Goal: Complete application form

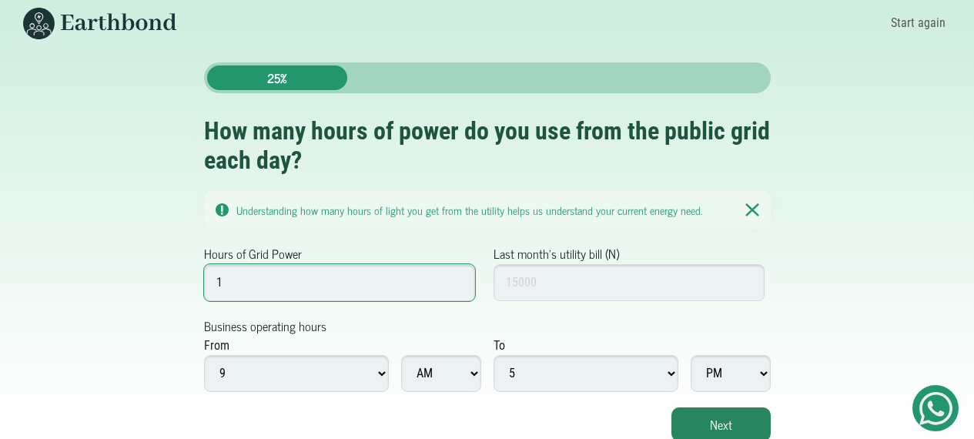
click at [457, 278] on input "1" at bounding box center [340, 282] width 272 height 37
click at [457, 278] on input "2" at bounding box center [340, 282] width 272 height 37
click at [457, 278] on input "3" at bounding box center [340, 282] width 272 height 37
click at [457, 278] on input "4" at bounding box center [340, 282] width 272 height 37
click at [457, 278] on input "5" at bounding box center [340, 282] width 272 height 37
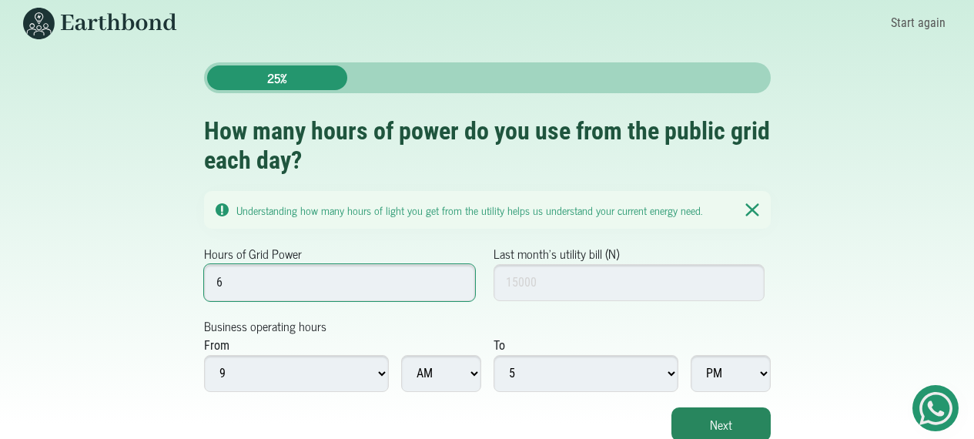
click at [457, 278] on input "6" at bounding box center [340, 282] width 272 height 37
click at [457, 278] on input "7" at bounding box center [340, 282] width 272 height 37
click at [457, 278] on input "8" at bounding box center [340, 282] width 272 height 37
click at [457, 278] on input "9" at bounding box center [340, 282] width 272 height 37
click at [457, 278] on input "10" at bounding box center [340, 282] width 272 height 37
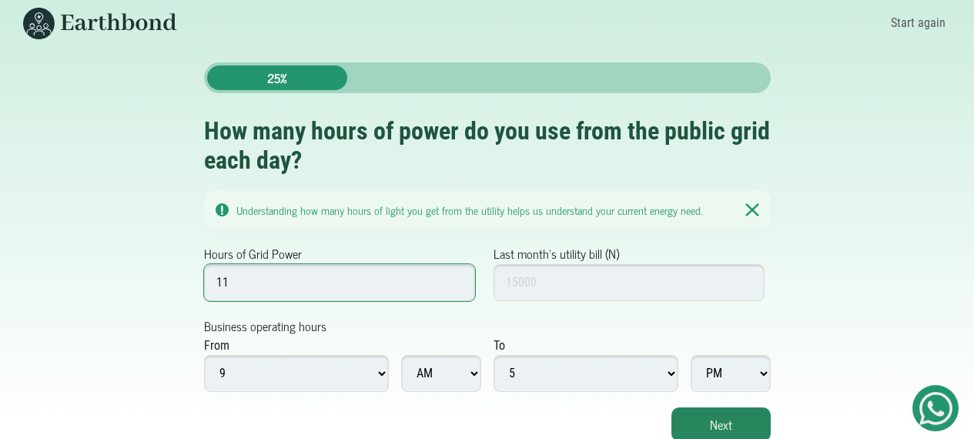
click at [457, 278] on input "11" at bounding box center [340, 282] width 272 height 37
click at [457, 278] on input "12" at bounding box center [340, 282] width 272 height 37
click at [457, 278] on input "13" at bounding box center [340, 282] width 272 height 37
click at [457, 278] on input "14" at bounding box center [340, 282] width 272 height 37
click at [457, 278] on input "15" at bounding box center [340, 282] width 272 height 37
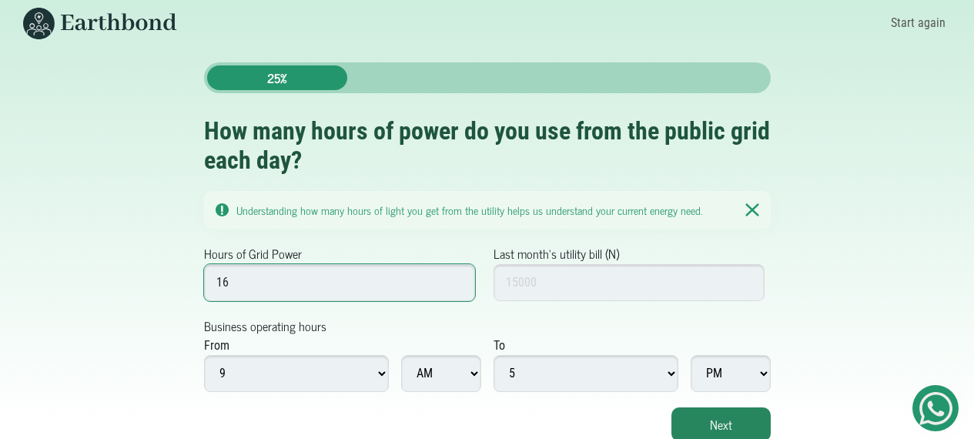
type input "16"
click at [457, 278] on input "16" at bounding box center [340, 282] width 272 height 37
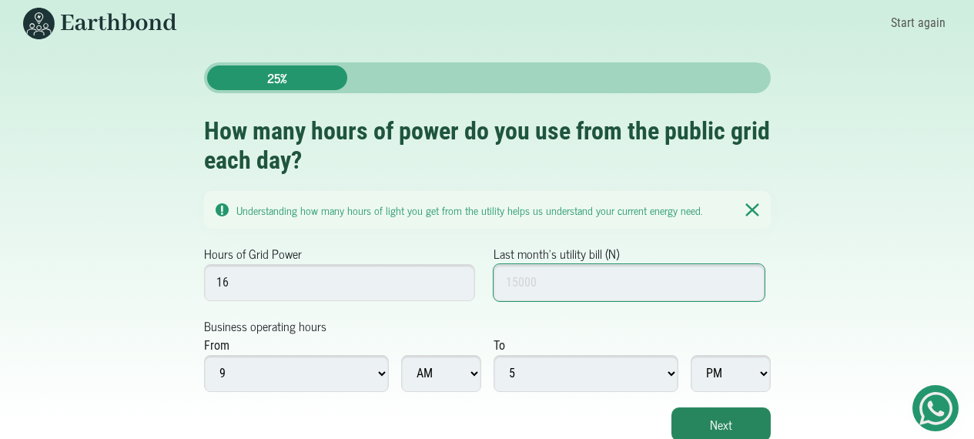
click at [517, 282] on input "Last month's utility bill (N)" at bounding box center [630, 282] width 272 height 37
click at [524, 282] on input "800000" at bounding box center [630, 282] width 272 height 37
type input "800000"
click at [672, 370] on select "1 2 3 4 5 6 7 8 9 10 11 12" at bounding box center [586, 373] width 185 height 37
select select "10"
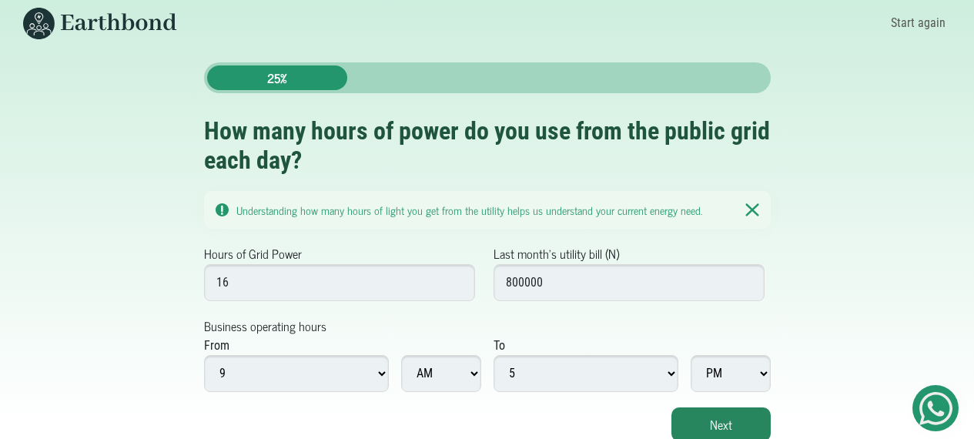
click at [494, 355] on select "1 2 3 4 5 6 7 8 9 10 11 12" at bounding box center [586, 373] width 185 height 37
click at [694, 420] on button "Next" at bounding box center [721, 424] width 99 height 34
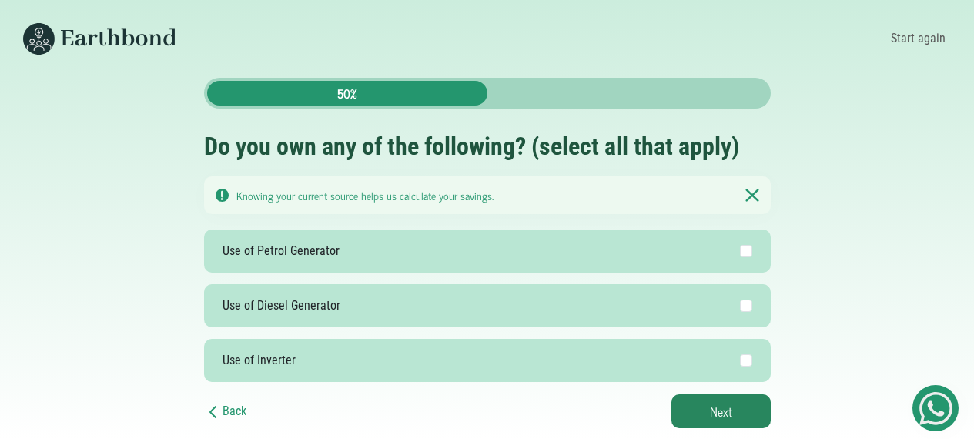
click at [456, 297] on label "Use of Diesel Generator" at bounding box center [487, 305] width 567 height 43
click at [740, 300] on input "Use of Diesel Generator" at bounding box center [746, 306] width 12 height 12
checkbox input "true"
click at [731, 408] on button "Next" at bounding box center [721, 411] width 99 height 34
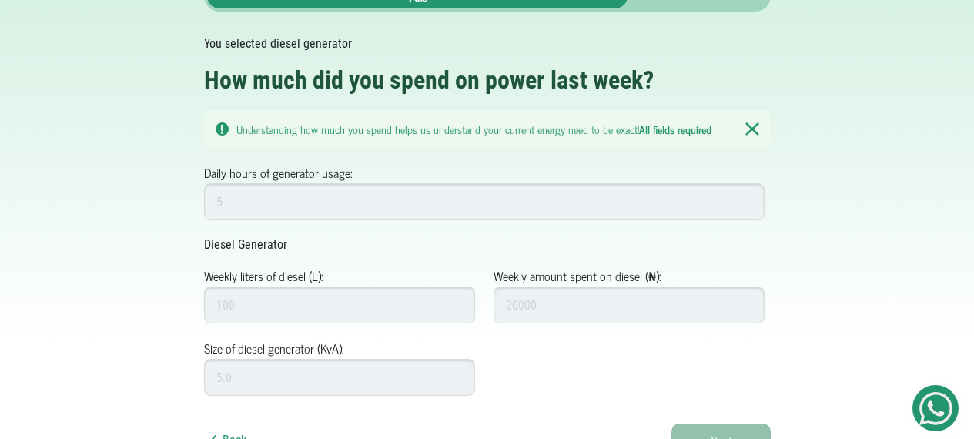
scroll to position [113, 0]
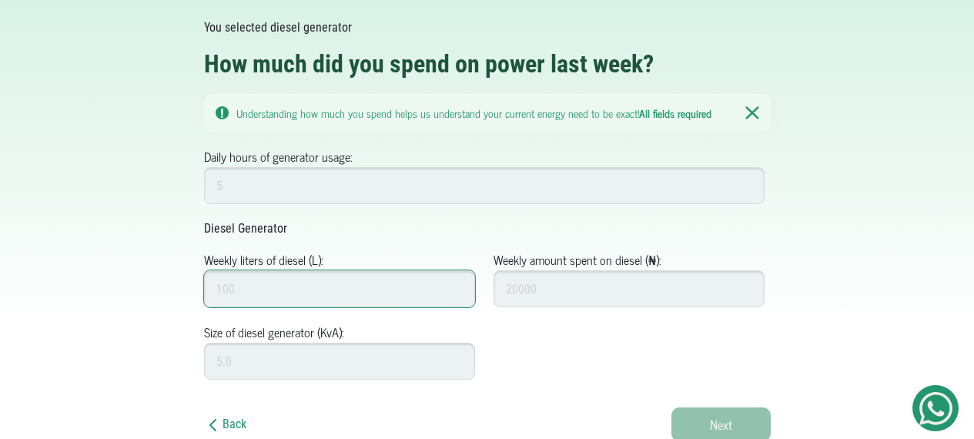
click at [426, 292] on input "Weekly liters of diesel (L):" at bounding box center [340, 288] width 272 height 37
type input "200"
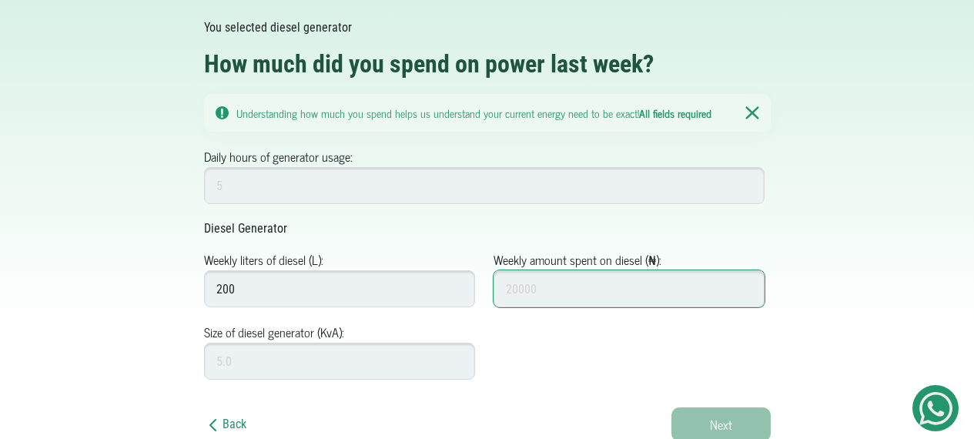
click at [582, 298] on input "Weekly amount spent on diesel (₦):" at bounding box center [630, 288] width 272 height 37
type input "200000"
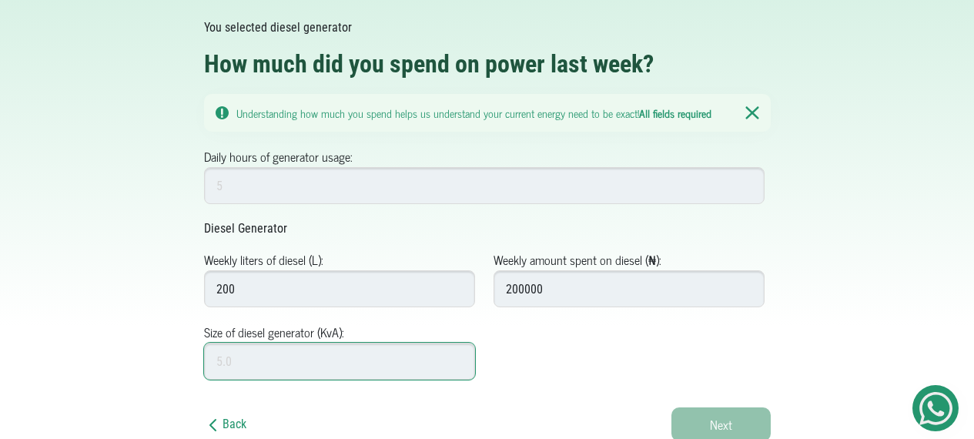
click at [373, 364] on input "Size of diesel generator (KvA):" at bounding box center [340, 361] width 272 height 37
type input "20"
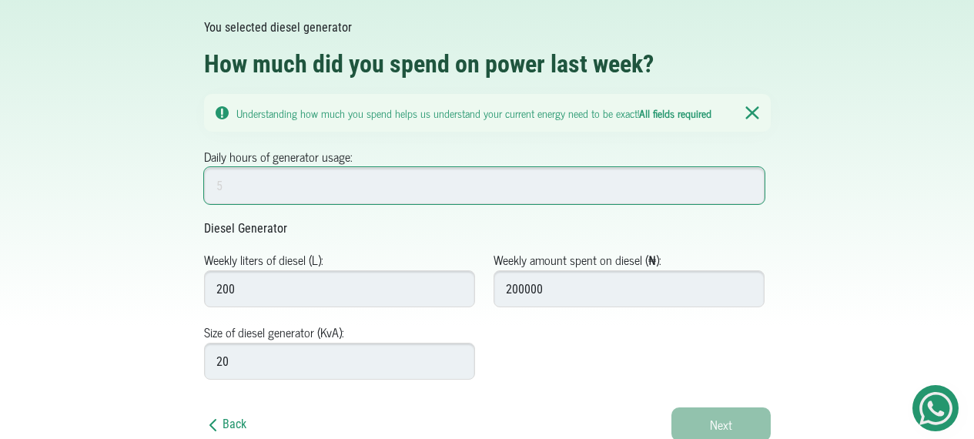
click at [341, 190] on input "Daily hours of generator usage:" at bounding box center [484, 185] width 561 height 37
type input "4"
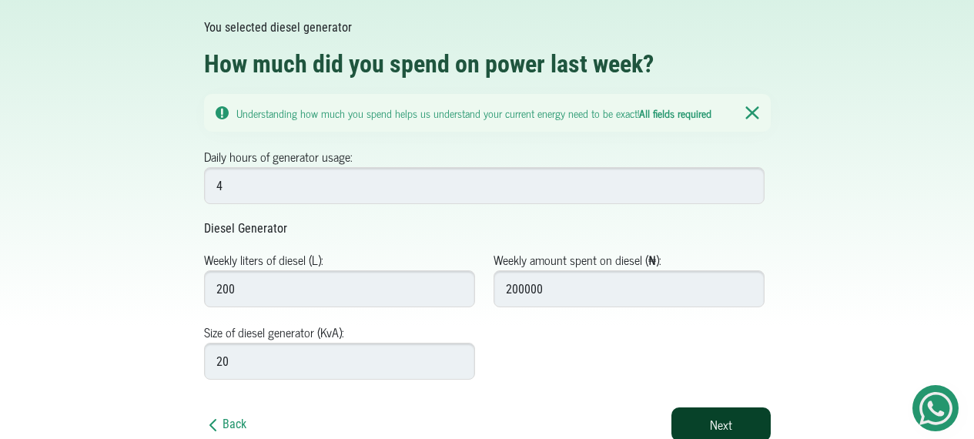
click at [691, 424] on button "Next" at bounding box center [721, 424] width 99 height 34
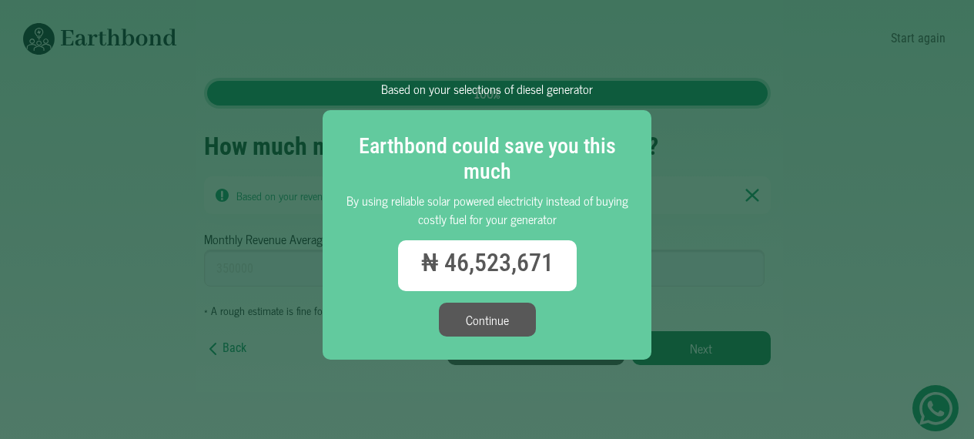
click at [526, 318] on button "Continue" at bounding box center [487, 320] width 97 height 34
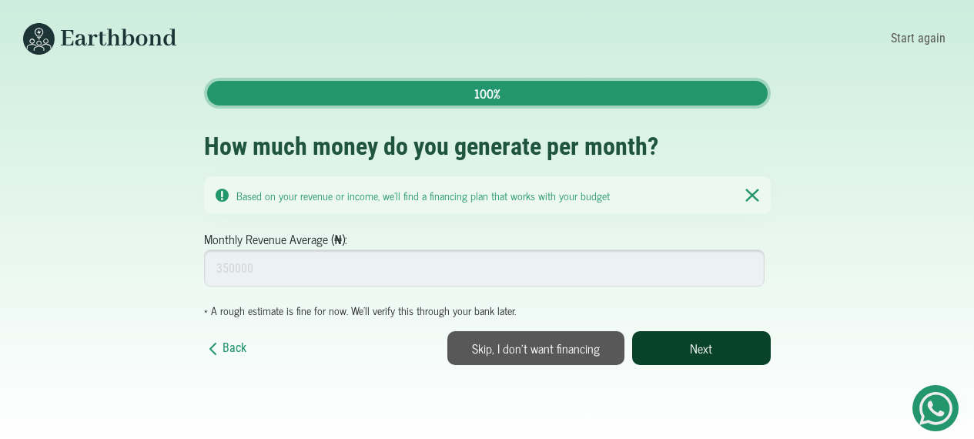
click at [682, 353] on button "Next" at bounding box center [701, 348] width 139 height 34
click at [546, 348] on button "Skip, I don't want financing" at bounding box center [535, 348] width 177 height 34
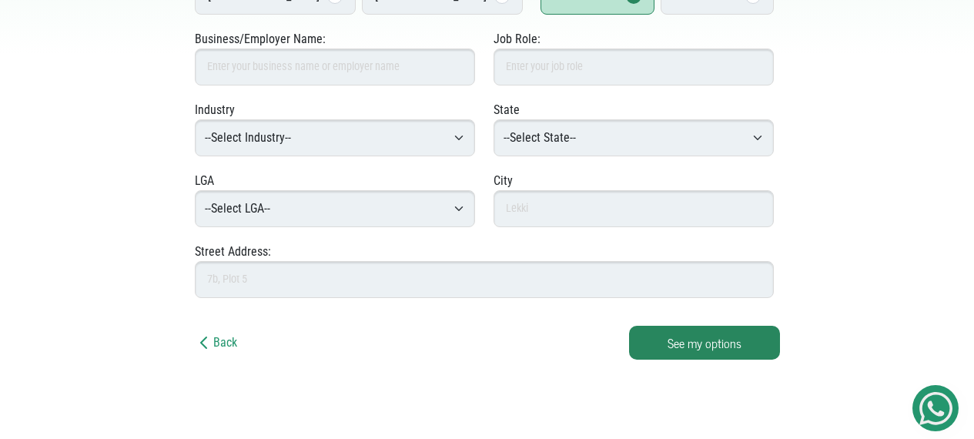
scroll to position [548, 0]
